Goal: Register for event/course

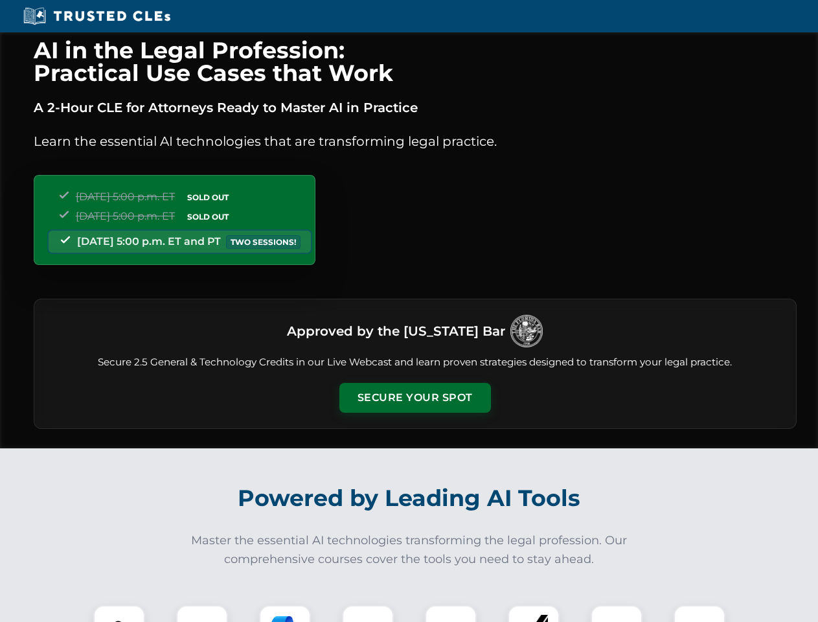
click at [414, 398] on button "Secure Your Spot" at bounding box center [415, 398] width 152 height 30
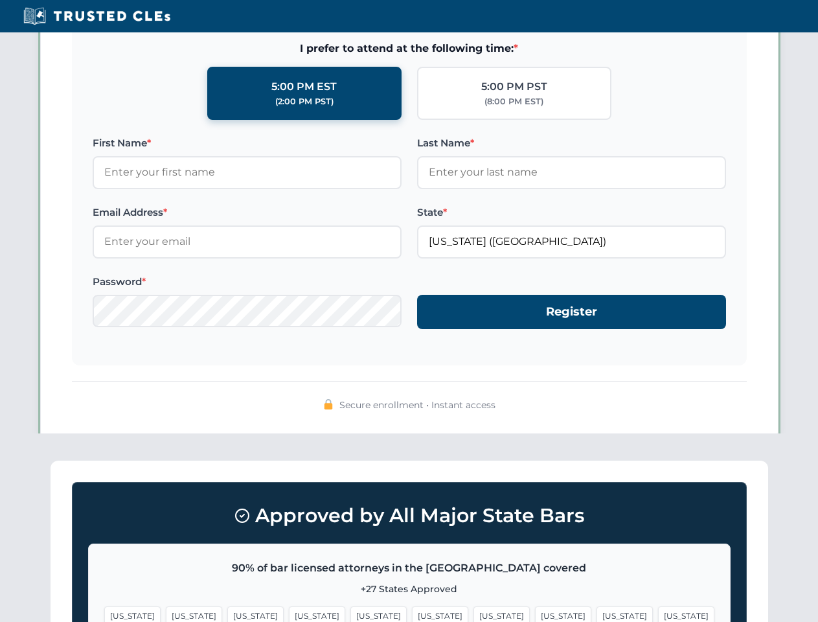
click at [596, 613] on span "[US_STATE]" at bounding box center [624, 615] width 56 height 19
